Goal: Information Seeking & Learning: Learn about a topic

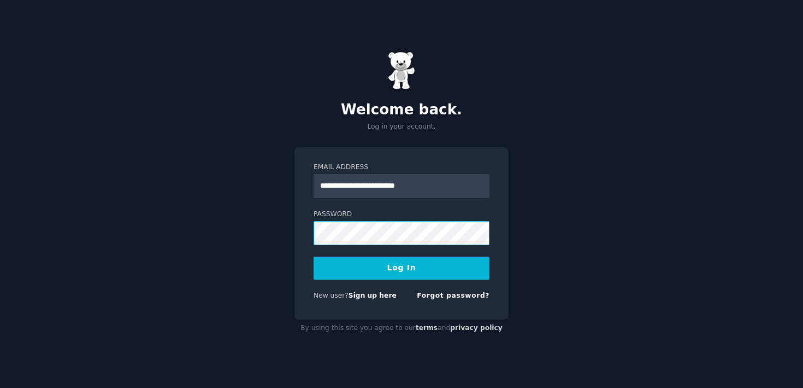
click at [314, 256] on button "Log In" at bounding box center [402, 267] width 176 height 23
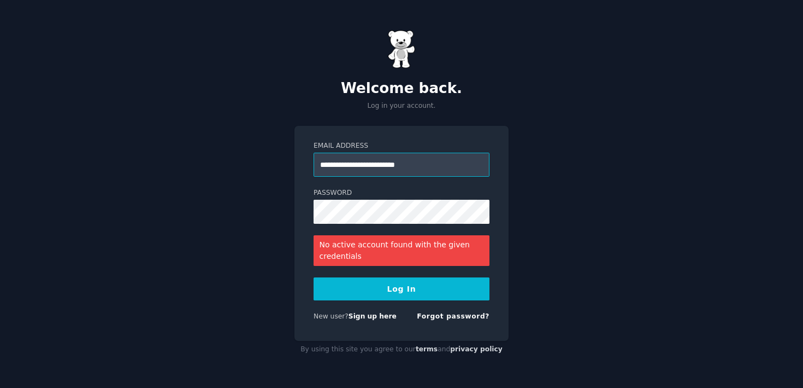
drag, startPoint x: 448, startPoint y: 161, endPoint x: 150, endPoint y: 160, distance: 297.9
click at [150, 160] on div "**********" at bounding box center [401, 194] width 803 height 388
type input "**********"
click at [402, 287] on button "Log In" at bounding box center [402, 288] width 176 height 23
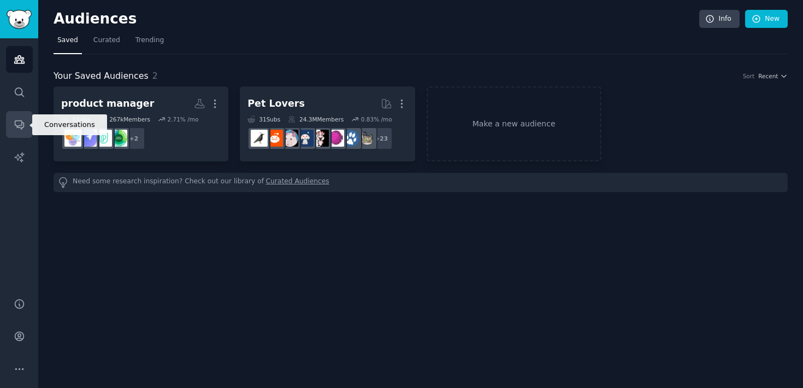
click at [22, 126] on icon "Sidebar" at bounding box center [19, 124] width 11 height 11
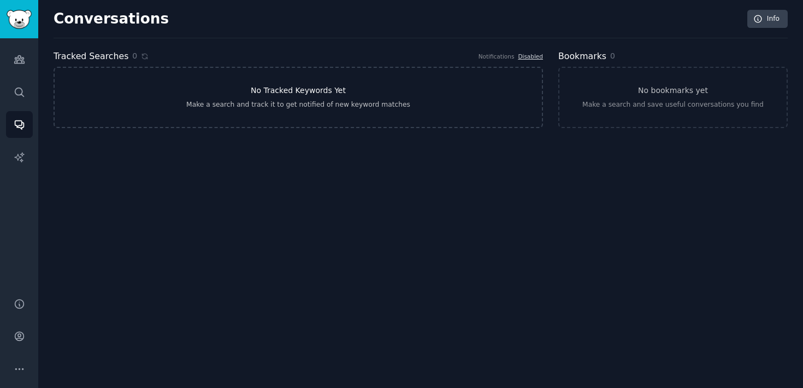
click at [209, 85] on link "No Tracked Keywords Yet Make a search and track it to get notified of new keywo…" at bounding box center [299, 97] width 490 height 61
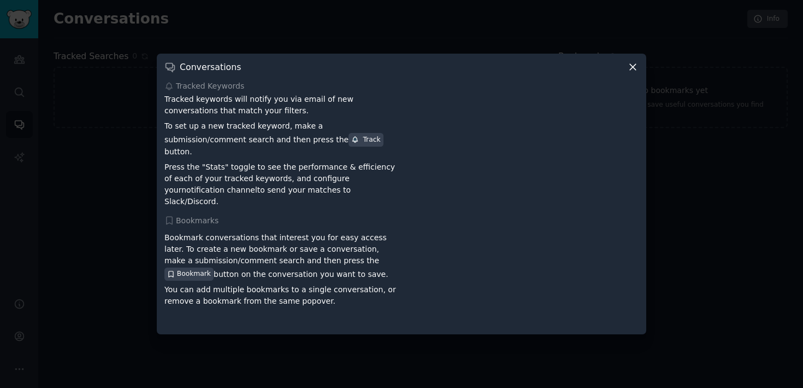
click at [108, 128] on div at bounding box center [401, 194] width 803 height 388
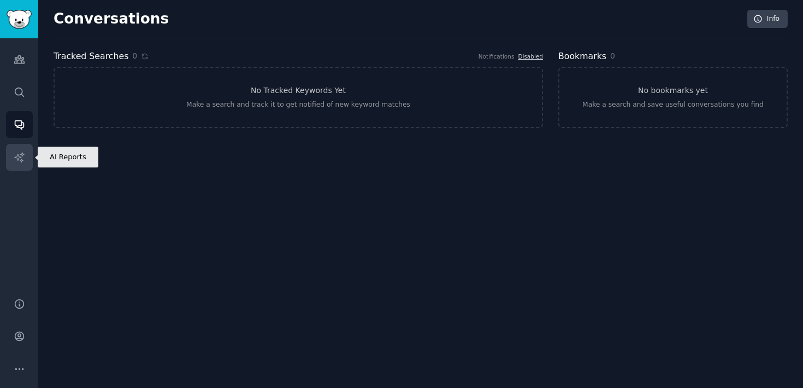
click at [14, 156] on icon "Sidebar" at bounding box center [19, 156] width 11 height 11
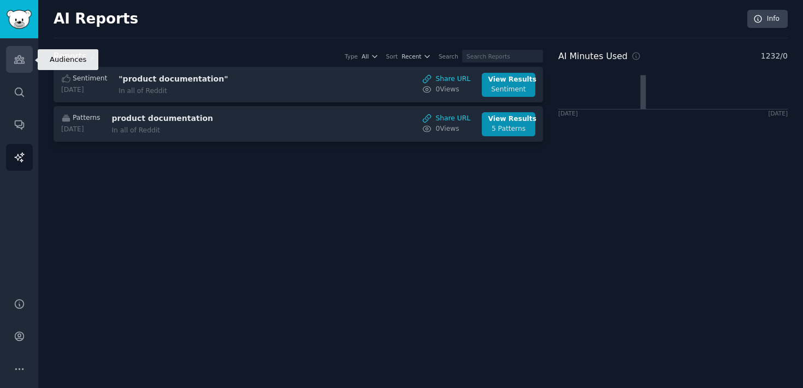
click at [25, 64] on icon "Sidebar" at bounding box center [19, 59] width 11 height 11
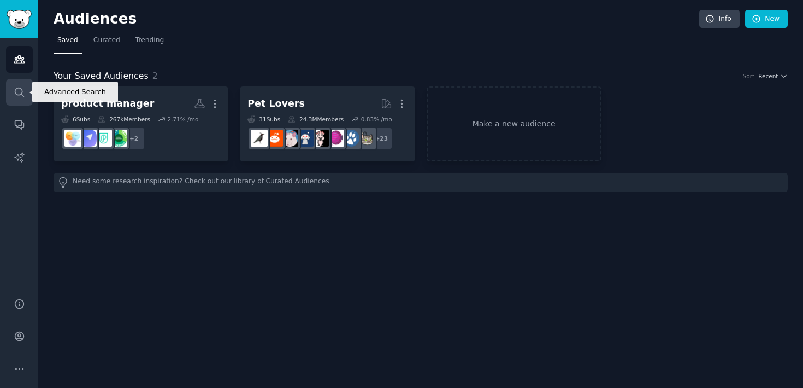
click at [28, 98] on link "Search" at bounding box center [19, 92] width 27 height 27
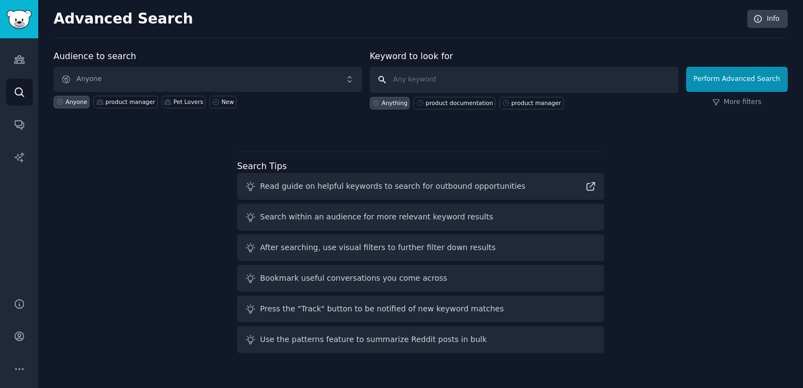
click at [482, 69] on input "text" at bounding box center [524, 80] width 309 height 26
click at [465, 104] on div "product documentation" at bounding box center [459, 103] width 67 height 8
type input "product documentation"
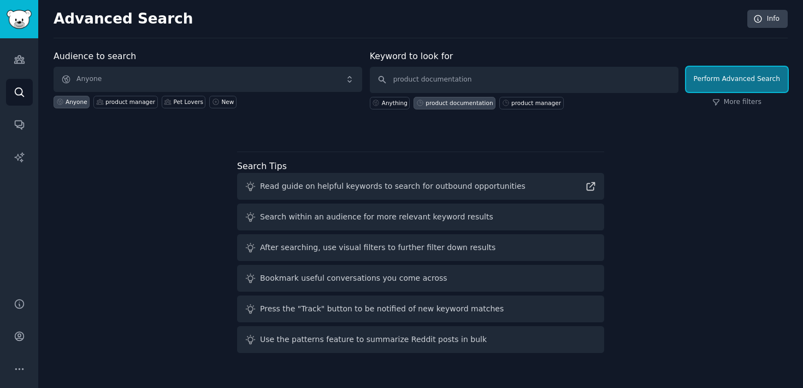
click at [704, 71] on button "Perform Advanced Search" at bounding box center [737, 79] width 102 height 25
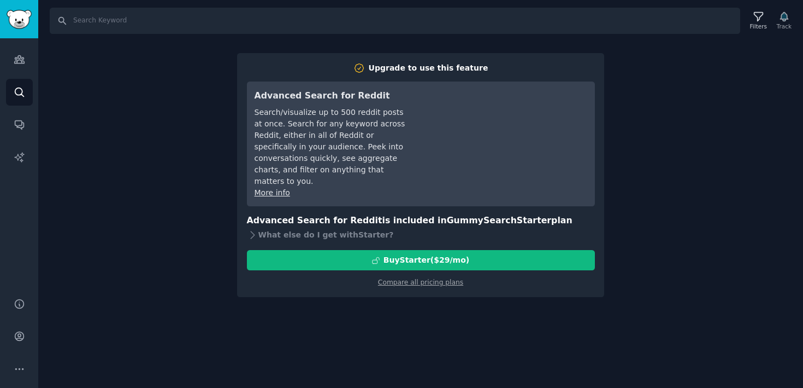
click at [154, 119] on div "Search Filters Track Upgrade to use this feature Advanced Search for Reddit Sea…" at bounding box center [420, 194] width 765 height 388
click at [20, 86] on icon "Sidebar" at bounding box center [19, 91] width 11 height 11
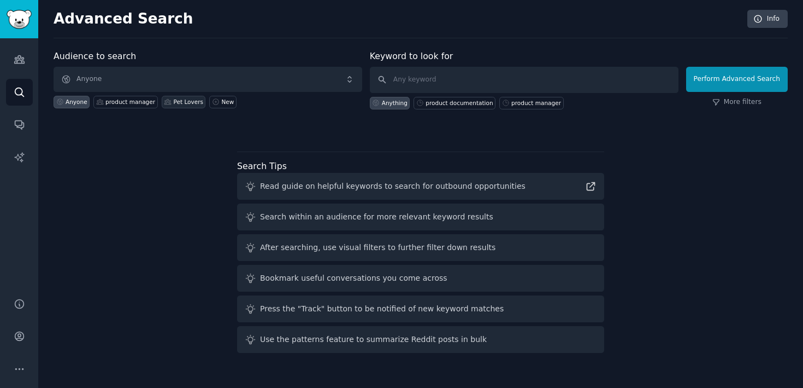
click at [175, 103] on div "Pet Lovers" at bounding box center [189, 102] width 30 height 8
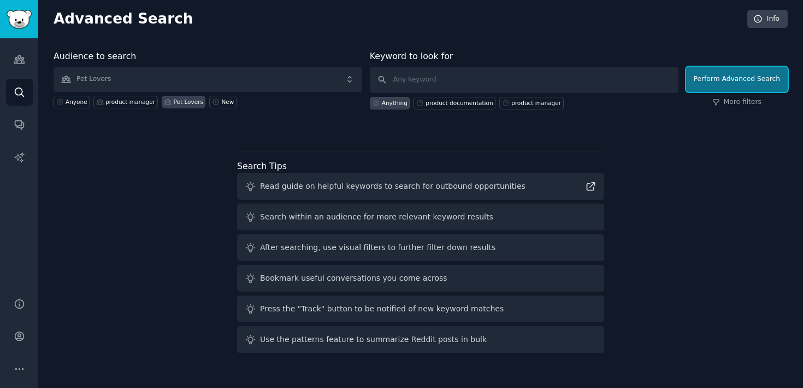
click at [747, 73] on button "Perform Advanced Search" at bounding box center [737, 79] width 102 height 25
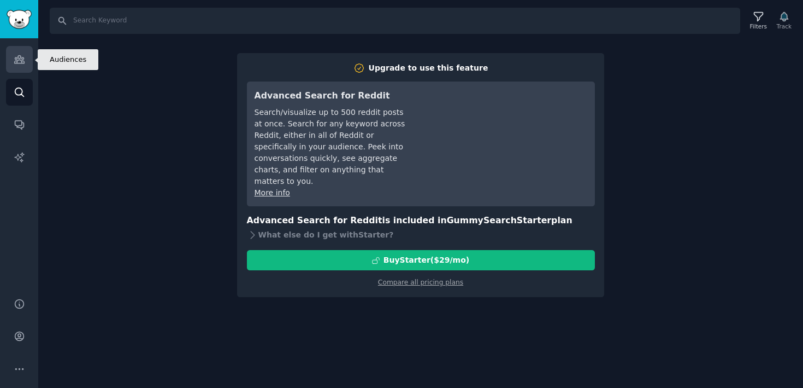
click at [20, 68] on link "Audiences" at bounding box center [19, 59] width 27 height 27
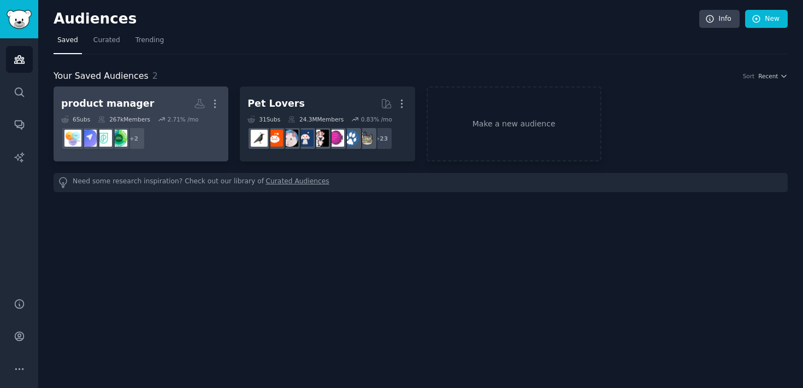
click at [137, 100] on div "product manager" at bounding box center [107, 104] width 93 height 14
